Goal: Task Accomplishment & Management: Complete application form

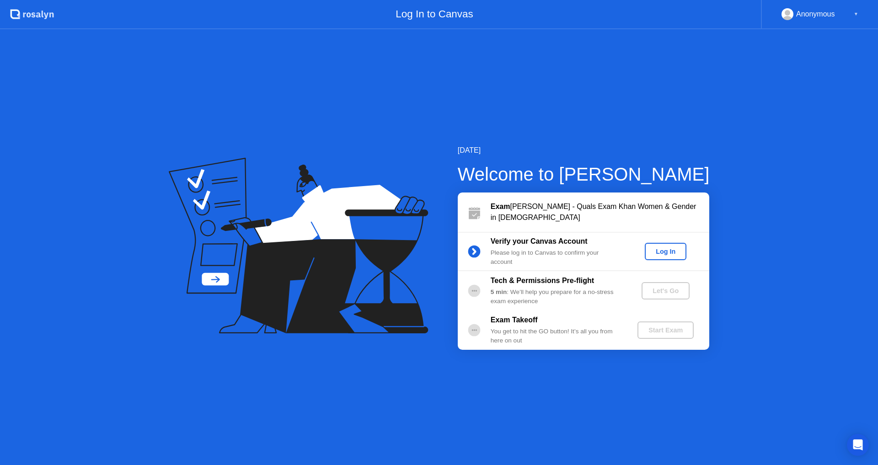
click at [668, 248] on div "Log In" at bounding box center [666, 251] width 34 height 7
click at [666, 289] on div "Let's Go" at bounding box center [665, 290] width 41 height 7
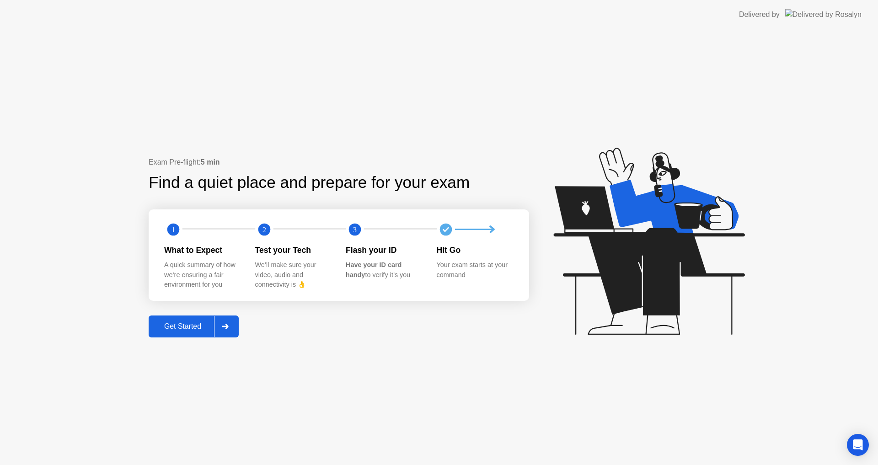
click at [184, 327] on div "Get Started" at bounding box center [182, 327] width 63 height 8
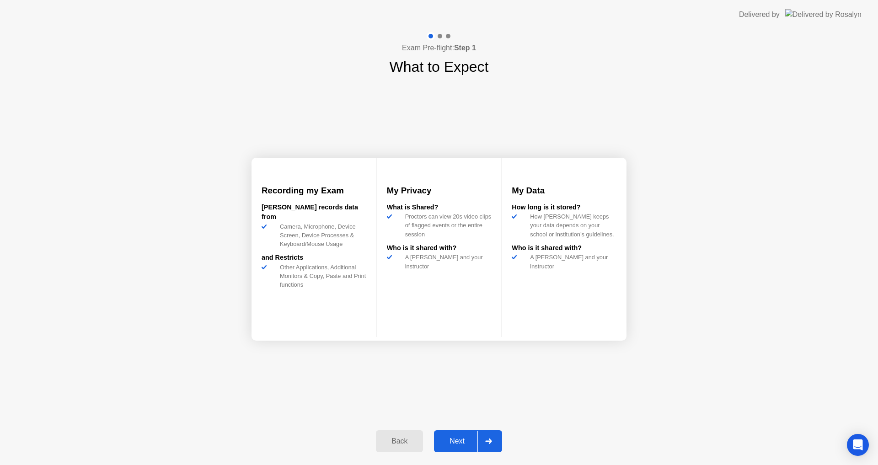
click at [455, 435] on button "Next" at bounding box center [468, 441] width 68 height 22
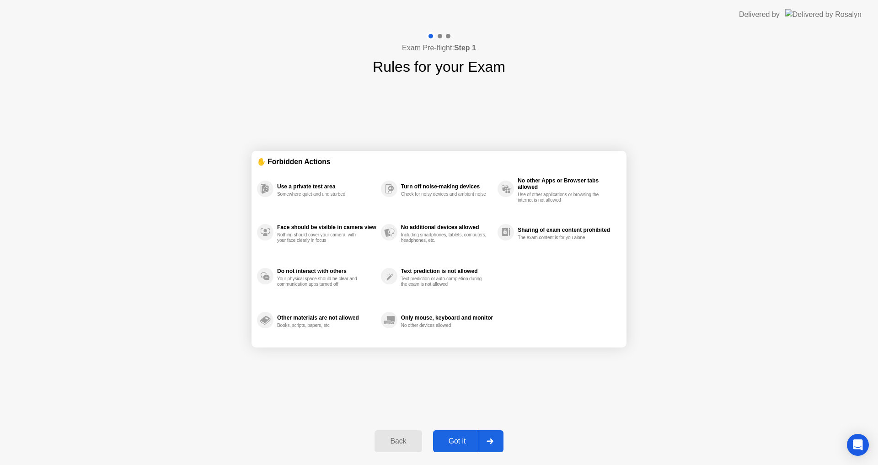
click at [455, 435] on button "Got it" at bounding box center [468, 441] width 70 height 22
select select "**********"
select select "*******"
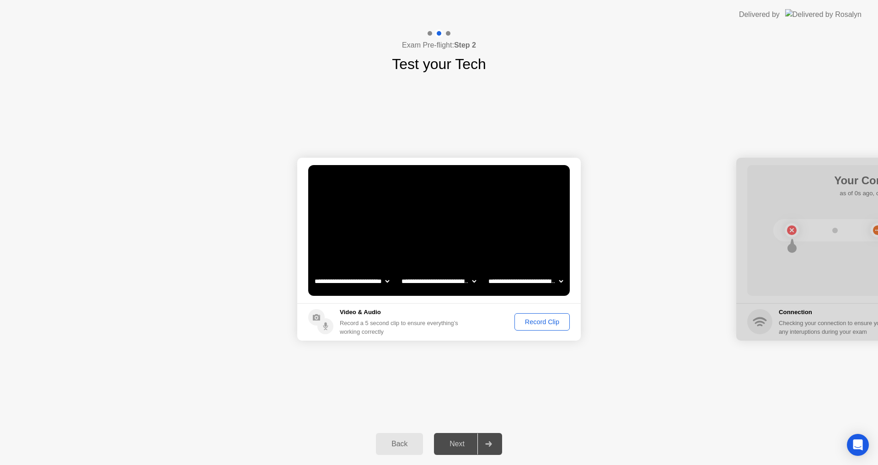
click at [539, 319] on div "Record Clip" at bounding box center [542, 321] width 49 height 7
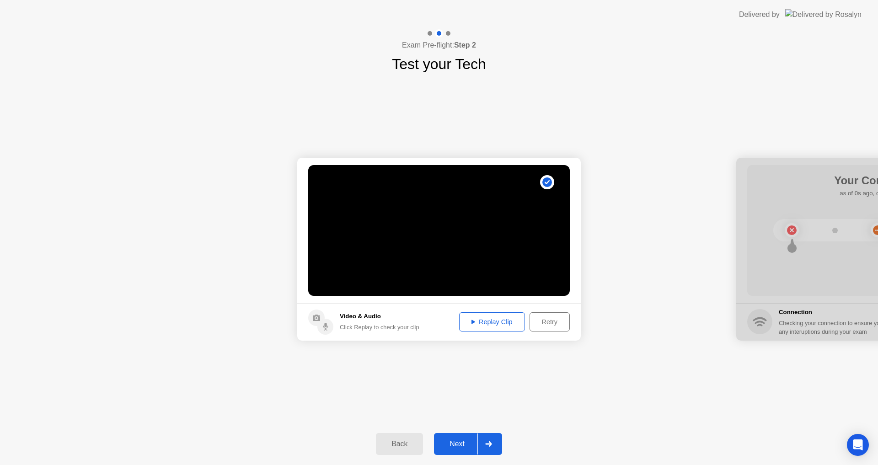
click at [458, 441] on div "Next" at bounding box center [457, 444] width 41 height 8
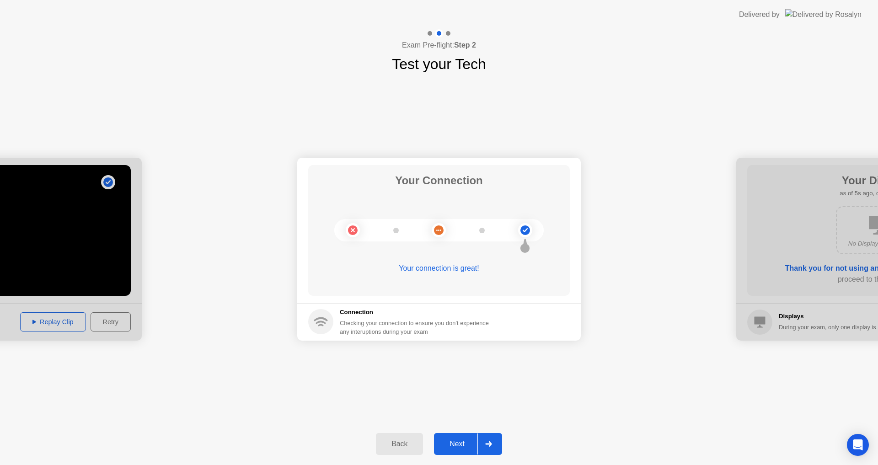
click at [461, 446] on div "Next" at bounding box center [457, 444] width 41 height 8
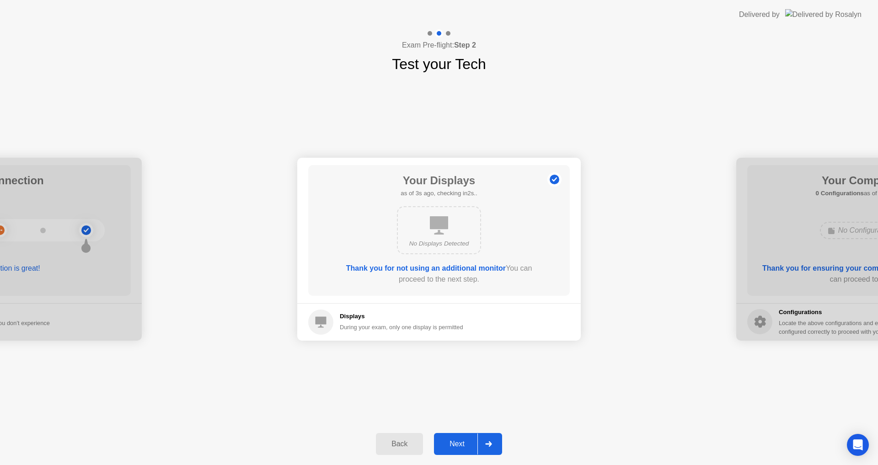
click at [461, 444] on div "Next" at bounding box center [457, 444] width 41 height 8
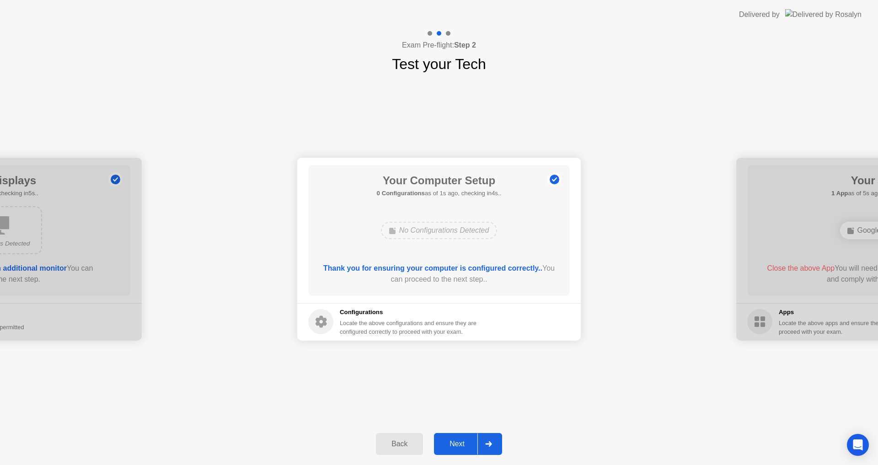
click at [461, 442] on div "Next" at bounding box center [457, 444] width 41 height 8
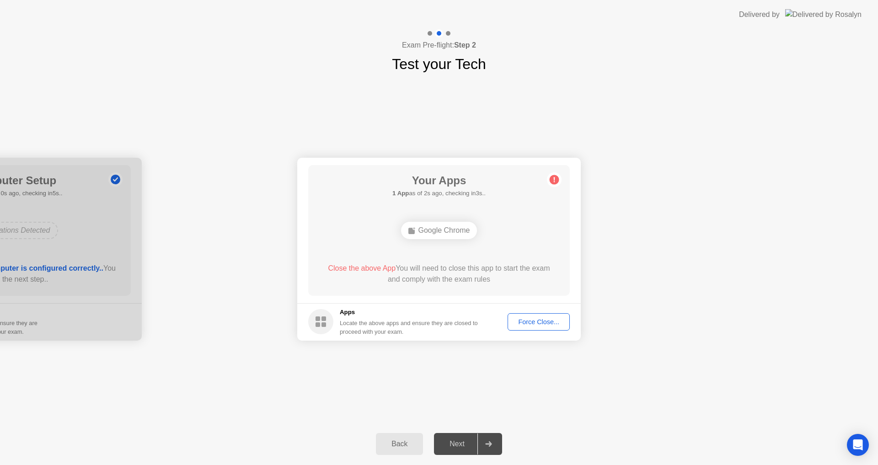
click at [535, 318] on div "Force Close..." at bounding box center [539, 321] width 56 height 7
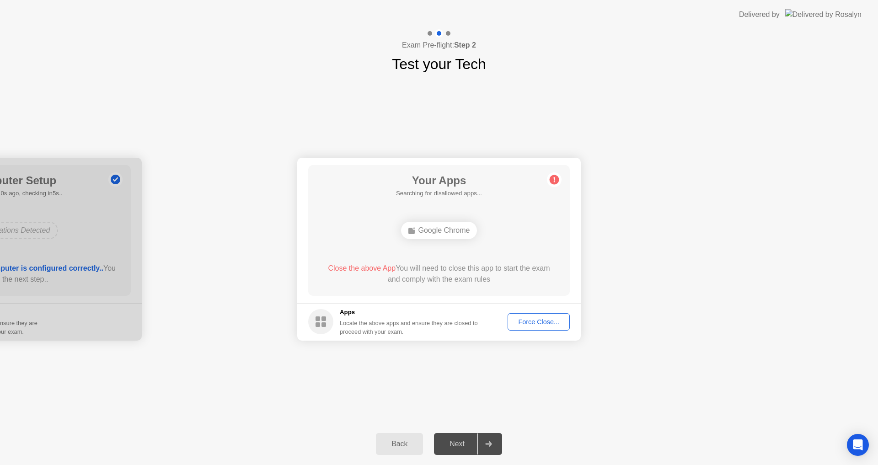
click at [538, 319] on div "Force Close..." at bounding box center [539, 321] width 56 height 7
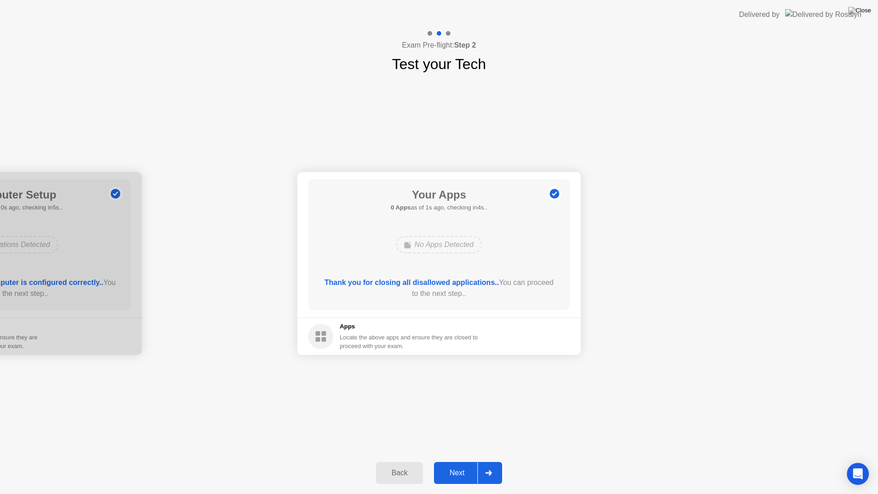
click at [457, 465] on div "Next" at bounding box center [457, 473] width 41 height 8
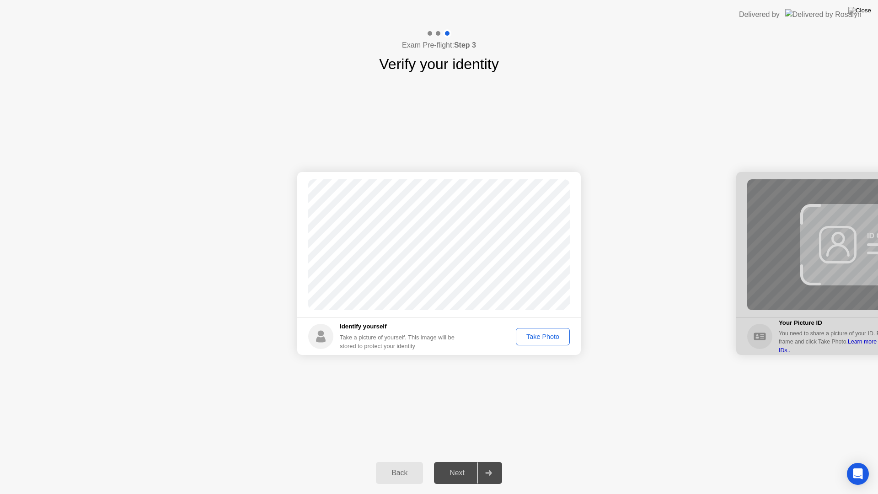
click at [540, 330] on button "Take Photo" at bounding box center [543, 336] width 54 height 17
click at [458, 465] on div "Next" at bounding box center [457, 473] width 41 height 8
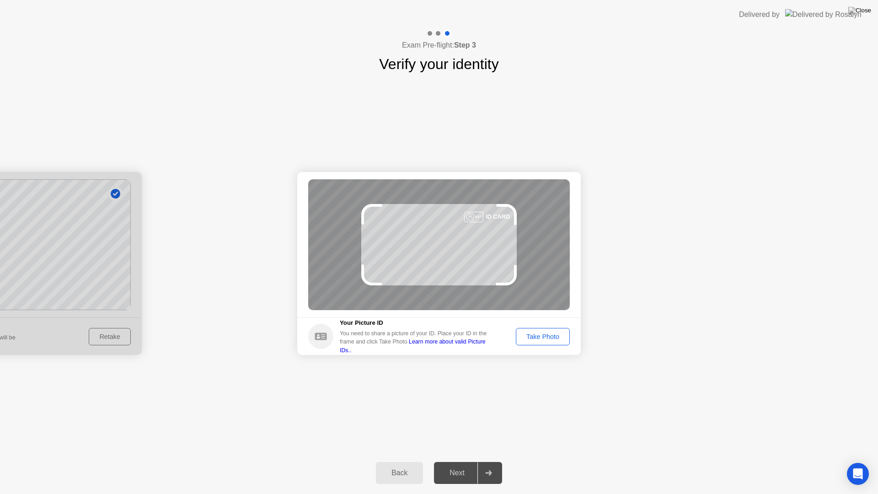
click at [536, 335] on div "Take Photo" at bounding box center [543, 336] width 48 height 7
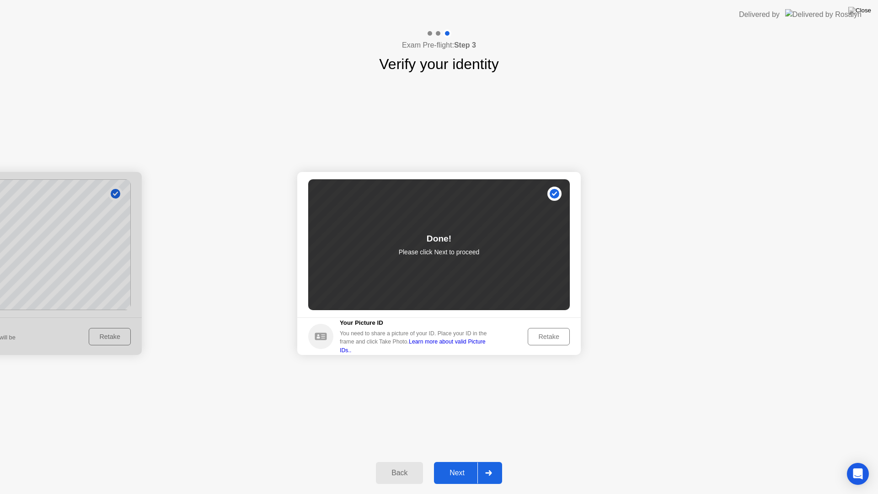
click at [457, 465] on div "Next" at bounding box center [457, 473] width 41 height 8
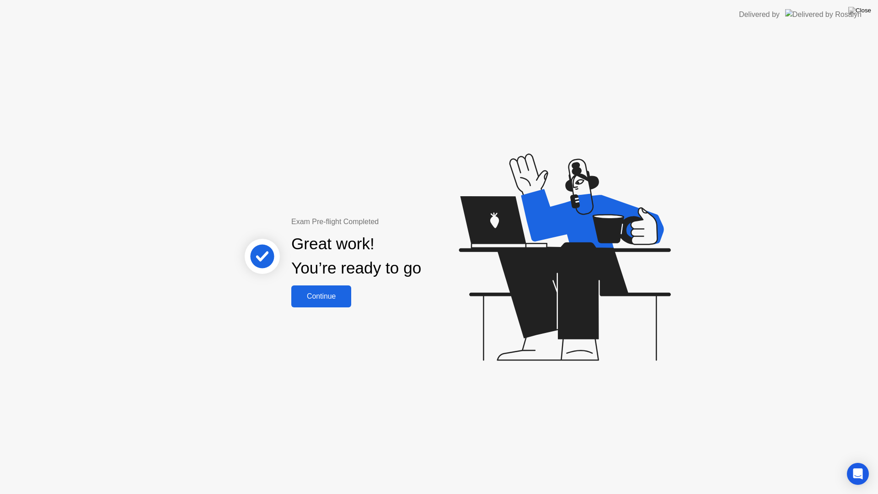
click at [321, 292] on div "Continue" at bounding box center [321, 296] width 54 height 8
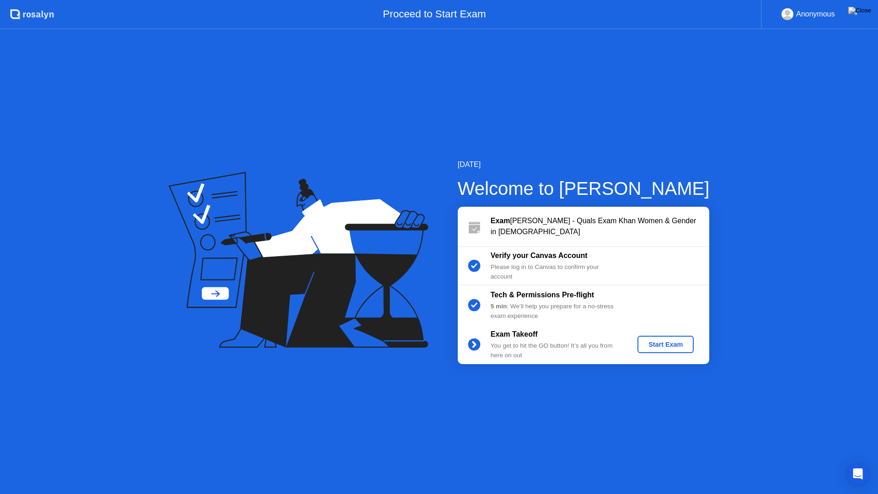
click at [664, 343] on div "Start Exam" at bounding box center [665, 344] width 49 height 7
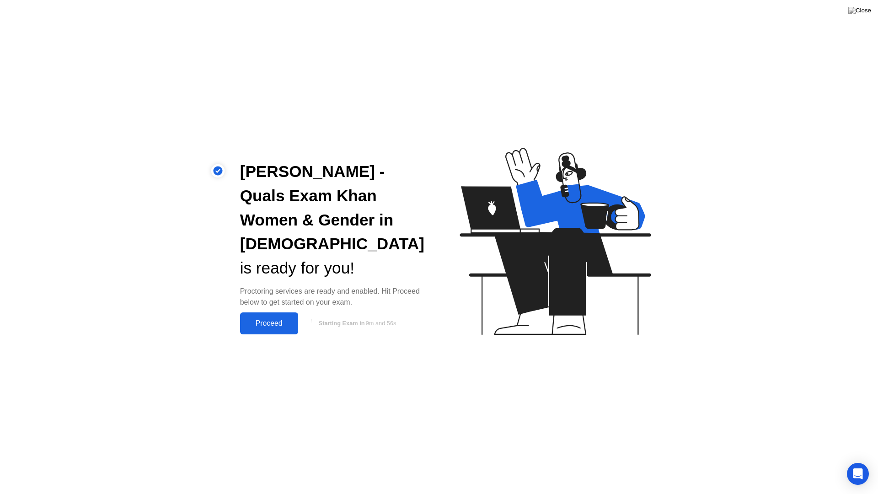
click at [274, 317] on button "Proceed" at bounding box center [269, 323] width 58 height 22
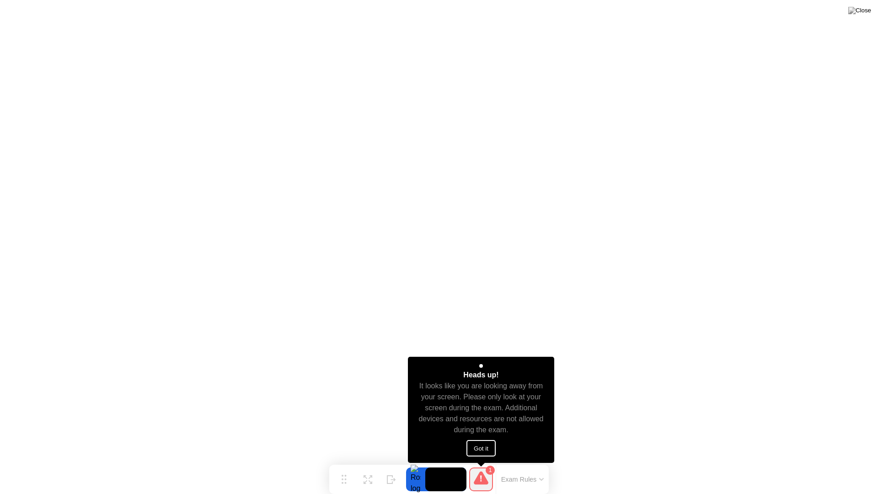
click at [488, 449] on button "Got it" at bounding box center [481, 448] width 29 height 16
